Goal: Find specific page/section: Find specific page/section

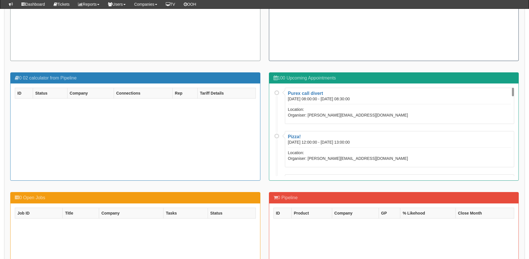
scroll to position [256, 0]
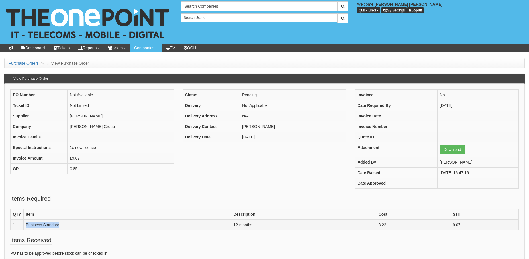
drag, startPoint x: 67, startPoint y: 226, endPoint x: 25, endPoint y: 225, distance: 42.1
click at [25, 225] on td "Business Standard" at bounding box center [126, 224] width 207 height 11
copy td "Business Standard"
drag, startPoint x: 95, startPoint y: 128, endPoint x: 65, endPoint y: 128, distance: 30.7
click at [65, 128] on tr "Company [PERSON_NAME] Group" at bounding box center [92, 126] width 163 height 11
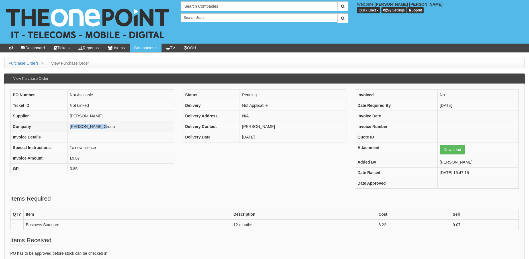
copy tr "[PERSON_NAME] Group"
